Goal: Task Accomplishment & Management: Complete application form

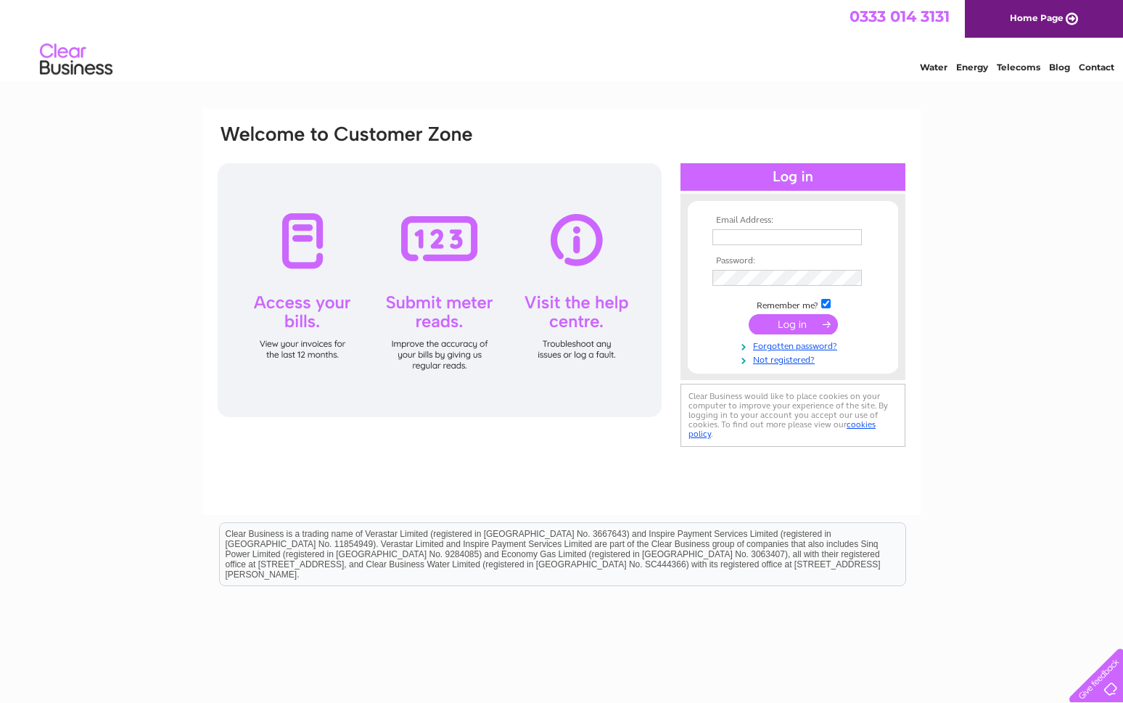
type input "[EMAIL_ADDRESS][DOMAIN_NAME]"
click at [789, 321] on input "submit" at bounding box center [792, 324] width 89 height 20
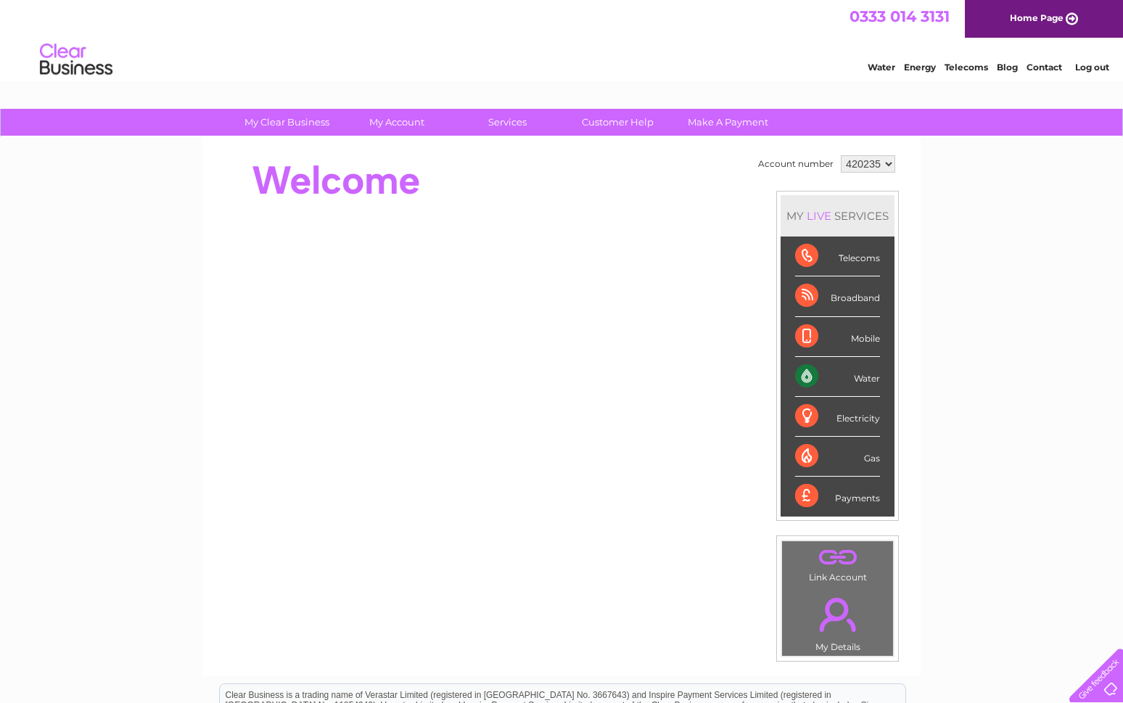
click at [853, 382] on div "Water" at bounding box center [837, 377] width 85 height 40
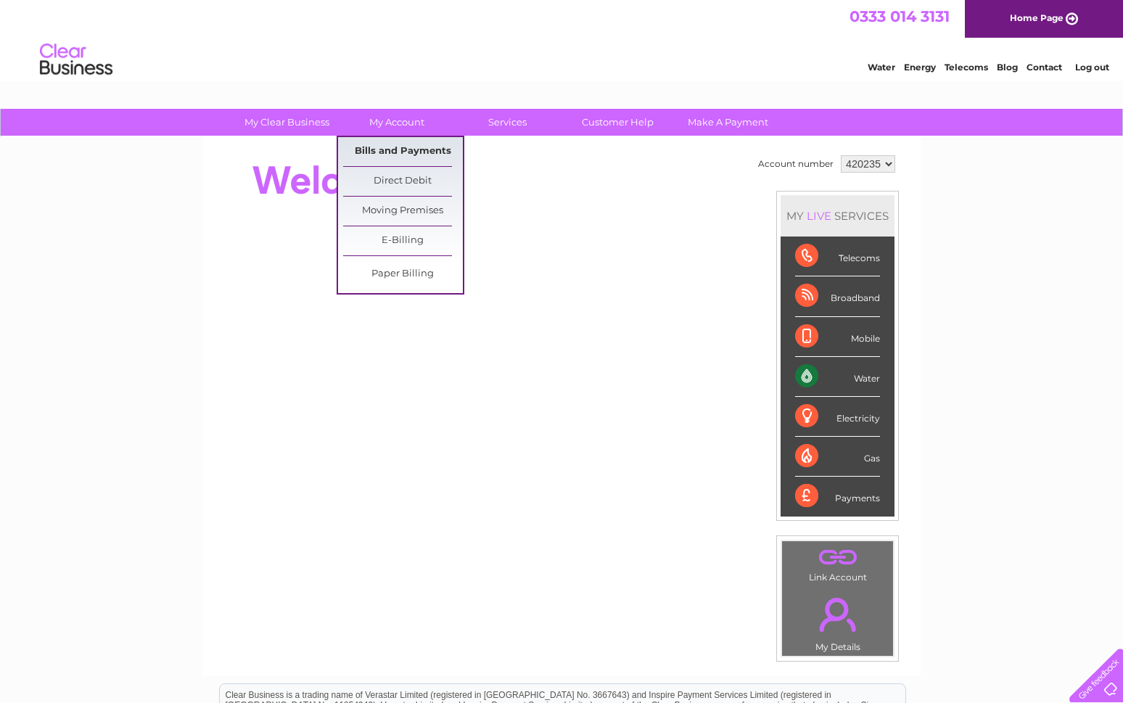
click at [379, 154] on link "Bills and Payments" at bounding box center [403, 151] width 120 height 29
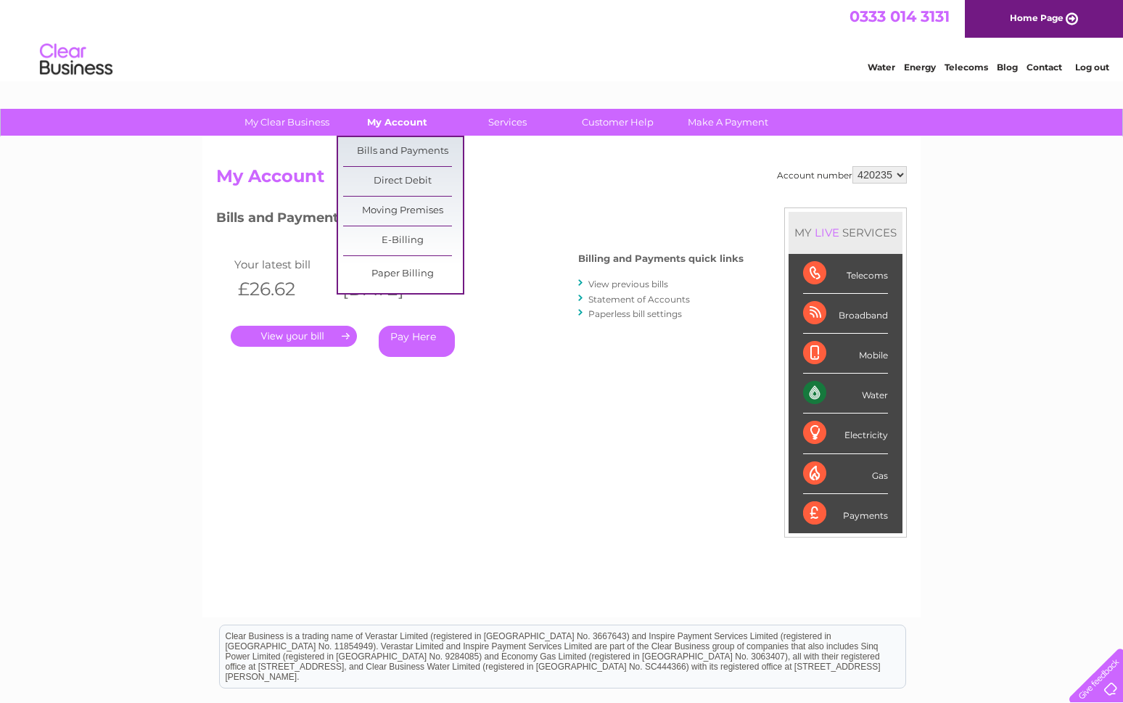
click at [395, 125] on link "My Account" at bounding box center [397, 122] width 120 height 27
click at [391, 205] on link "Moving Premises" at bounding box center [403, 211] width 120 height 29
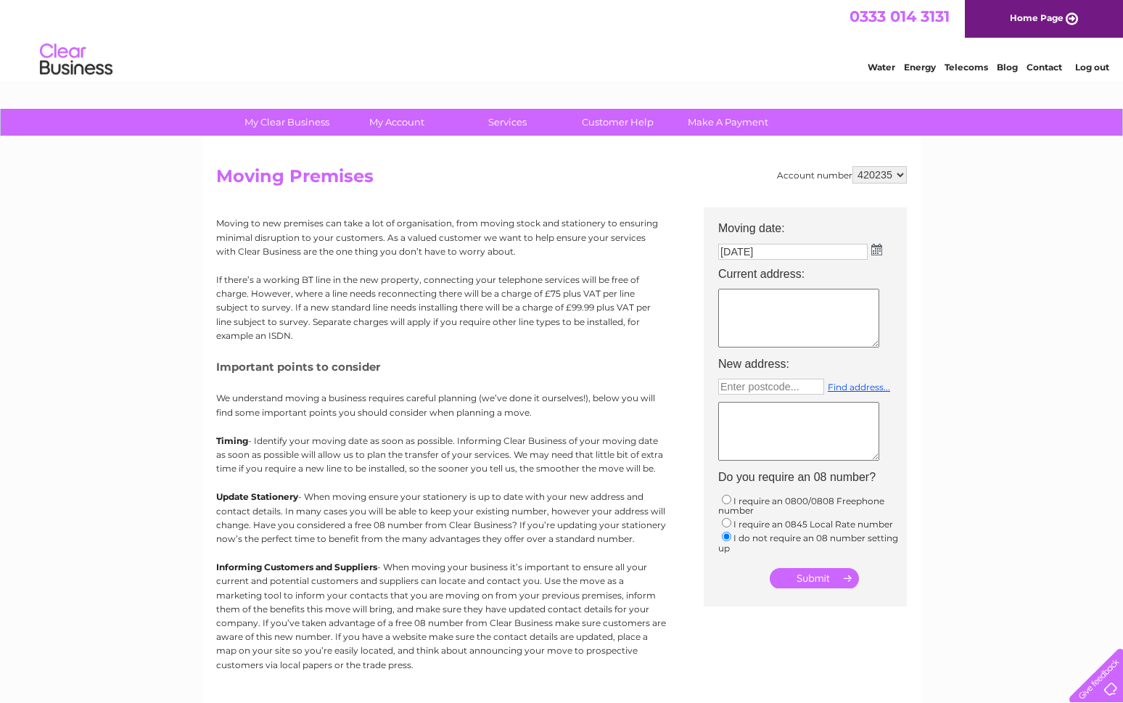
click at [878, 249] on img at bounding box center [876, 250] width 11 height 12
click at [869, 276] on span "Next" at bounding box center [868, 273] width 12 height 12
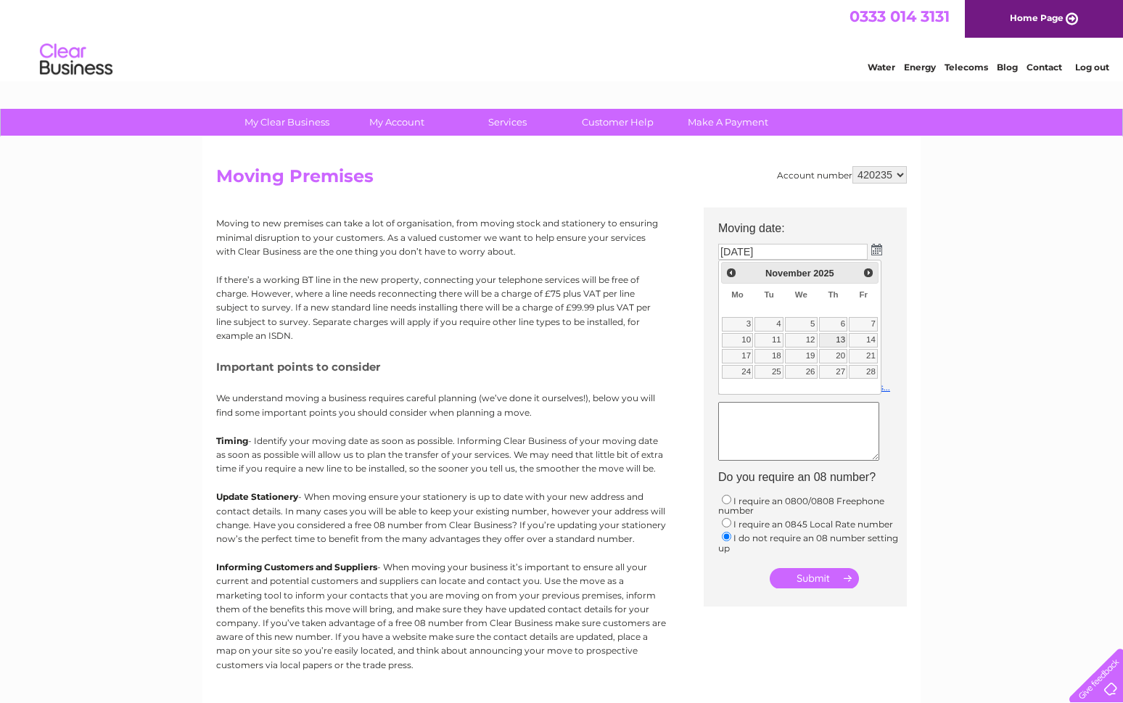
click at [835, 343] on link "13" at bounding box center [833, 340] width 29 height 15
type input "13/11/2025"
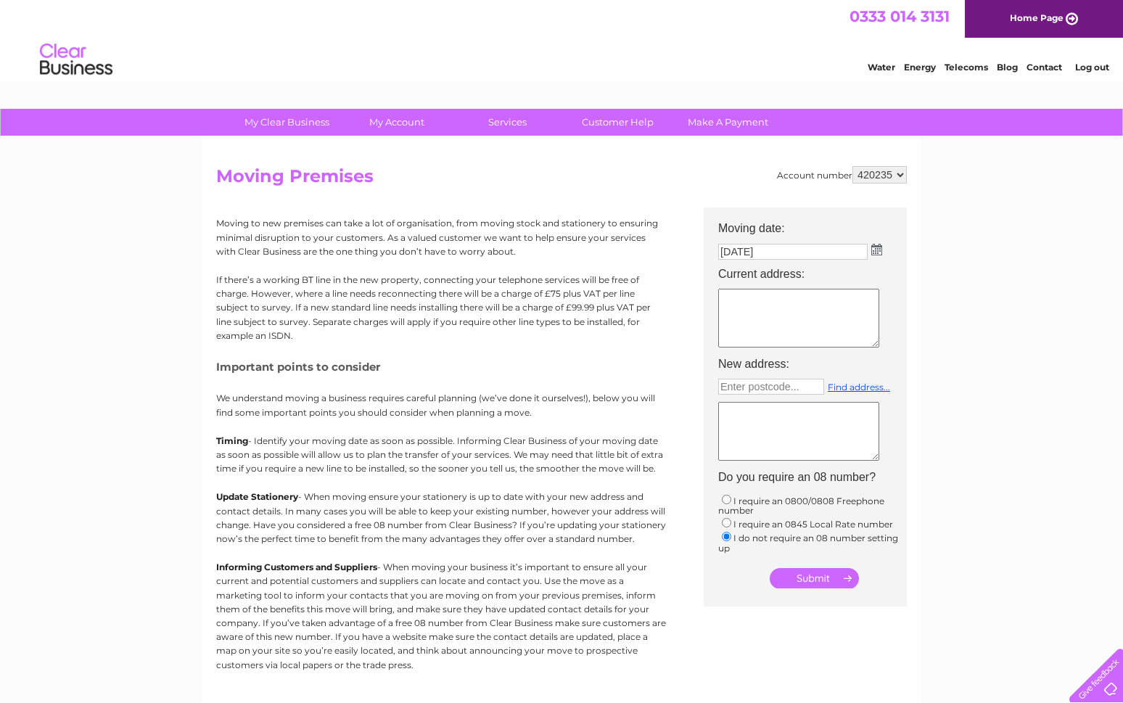
click at [772, 316] on textarea at bounding box center [798, 318] width 161 height 59
type textarea "14 Hyde Park Walk Sheffield S2 5LX"
click at [760, 418] on textarea at bounding box center [798, 431] width 161 height 59
type textarea "no new address"
